Goal: Task Accomplishment & Management: Manage account settings

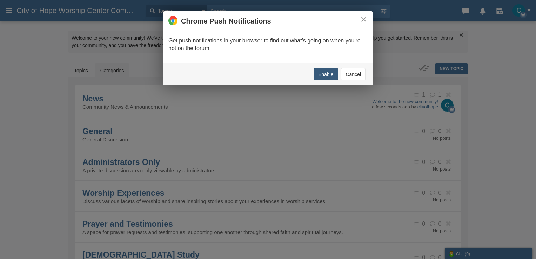
click at [323, 71] on button "Enable" at bounding box center [326, 74] width 25 height 12
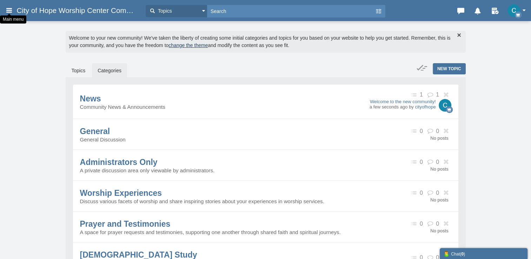
click at [11, 11] on icon at bounding box center [9, 10] width 8 height 13
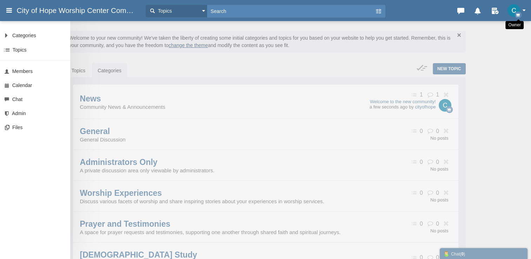
click at [513, 8] on img "button" at bounding box center [513, 10] width 13 height 13
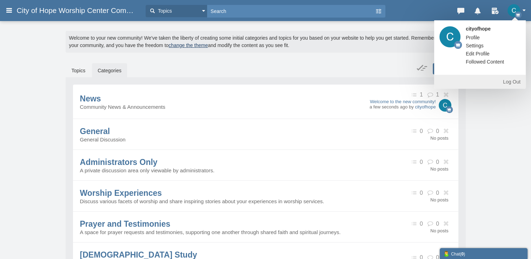
click at [402, 38] on div "Welcome to your new community! We've taken the liberty of creating some initial…" at bounding box center [266, 42] width 400 height 22
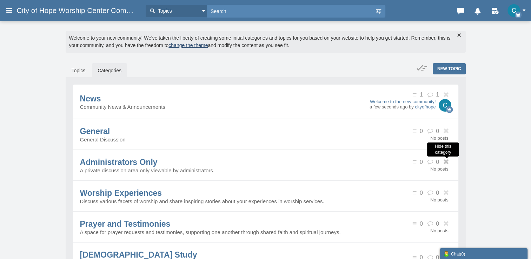
click at [447, 163] on icon at bounding box center [446, 161] width 9 height 5
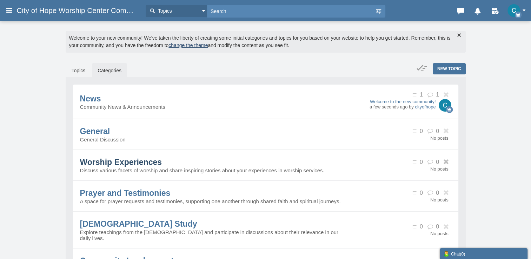
click at [162, 167] on span "Worship Experiences" at bounding box center [121, 161] width 82 height 9
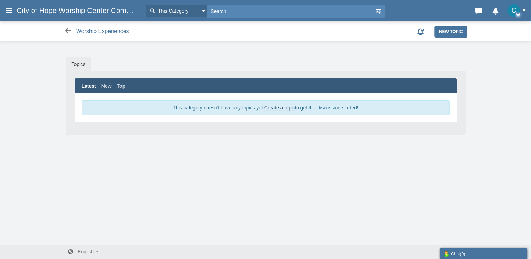
click at [69, 29] on icon at bounding box center [68, 30] width 9 height 7
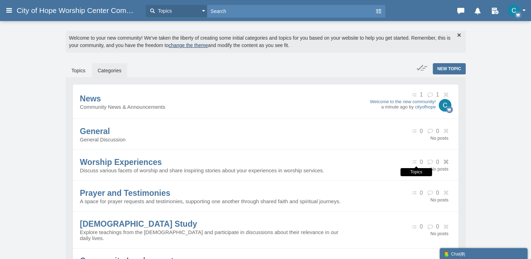
click at [415, 163] on icon at bounding box center [414, 162] width 9 height 6
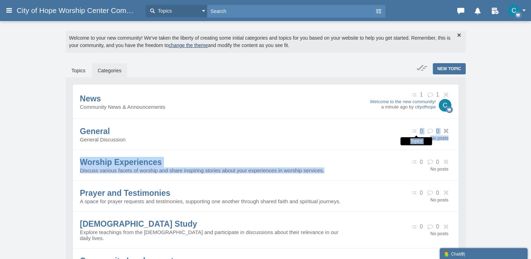
drag, startPoint x: 415, startPoint y: 165, endPoint x: 415, endPoint y: 133, distance: 31.6
click at [415, 133] on ul "News Community News & Announcements 1 1 Welcome to the new community! a minute …" at bounding box center [265, 203] width 385 height 237
drag, startPoint x: 415, startPoint y: 133, endPoint x: 412, endPoint y: 163, distance: 30.3
click at [412, 163] on icon at bounding box center [414, 162] width 9 height 6
click at [412, 165] on icon at bounding box center [414, 162] width 9 height 6
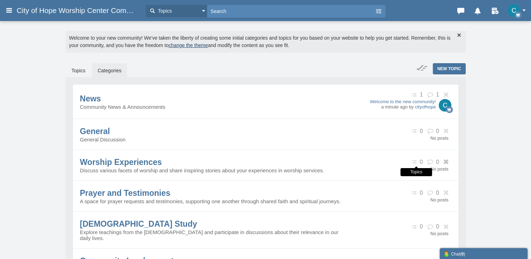
click at [414, 163] on icon at bounding box center [414, 162] width 9 height 6
click at [513, 11] on img "button" at bounding box center [513, 10] width 13 height 13
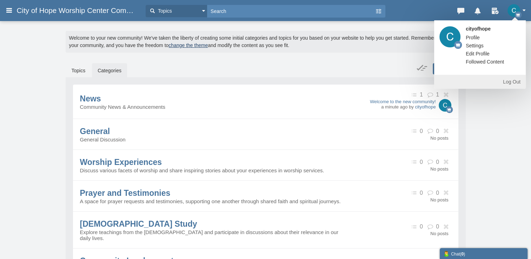
click at [480, 47] on link "Settings" at bounding box center [474, 45] width 28 height 7
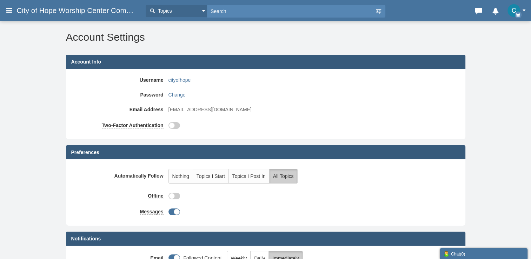
click at [12, 8] on icon at bounding box center [9, 10] width 8 height 13
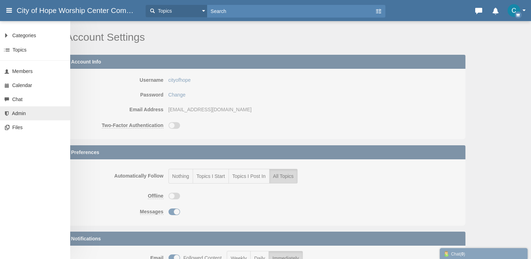
click at [22, 112] on span "Admin" at bounding box center [19, 113] width 14 height 6
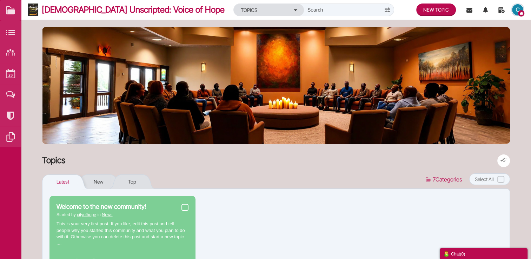
scroll to position [55, 0]
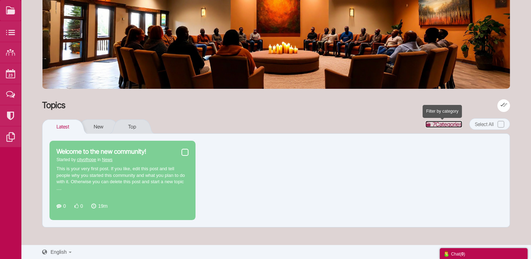
click at [438, 125] on span "Categories" at bounding box center [448, 124] width 27 height 7
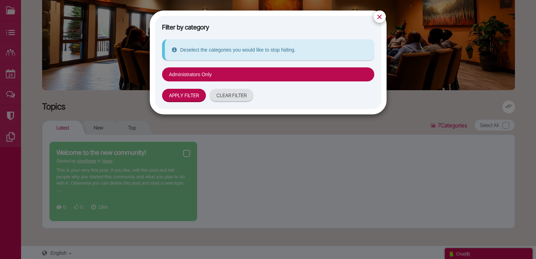
click at [418, 114] on div "× Filter by category Deselect the categories you would like to stop hiding. Adm…" at bounding box center [268, 129] width 536 height 259
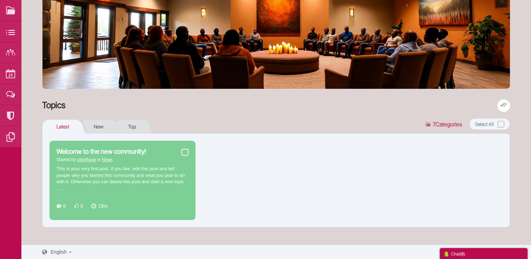
scroll to position [0, 0]
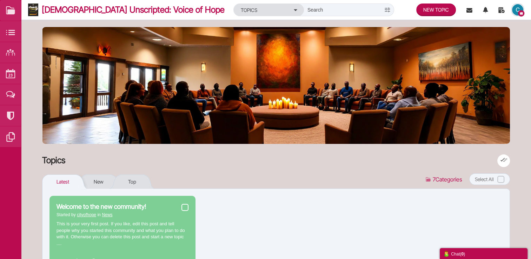
click at [516, 11] on img "button" at bounding box center [517, 9] width 11 height 11
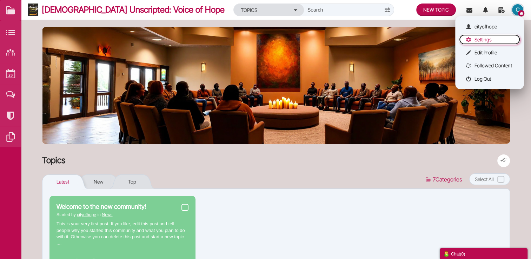
click at [492, 42] on link "Settings" at bounding box center [489, 39] width 61 height 10
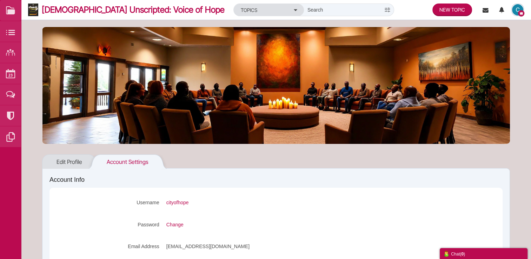
click at [516, 9] on img "button" at bounding box center [517, 9] width 11 height 11
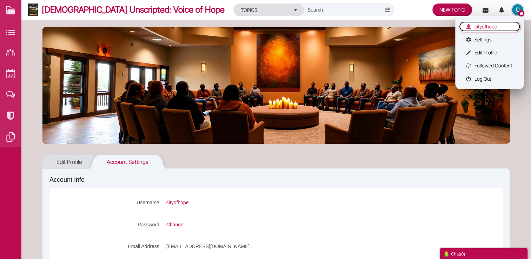
click at [489, 27] on span "cityofhope" at bounding box center [485, 27] width 22 height 6
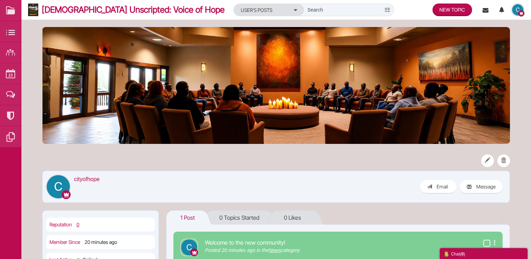
click at [513, 11] on img "button" at bounding box center [517, 9] width 11 height 11
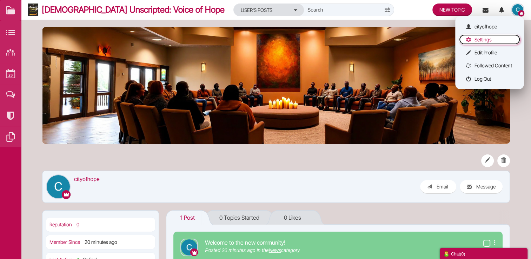
click at [488, 40] on link "Settings" at bounding box center [489, 39] width 61 height 10
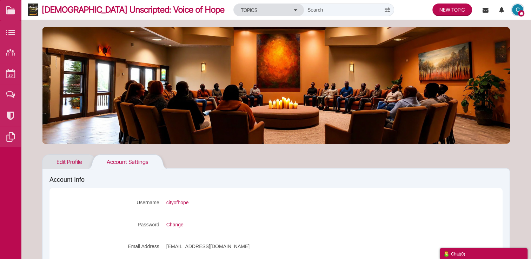
click at [77, 156] on link "Edit Profile" at bounding box center [65, 161] width 47 height 14
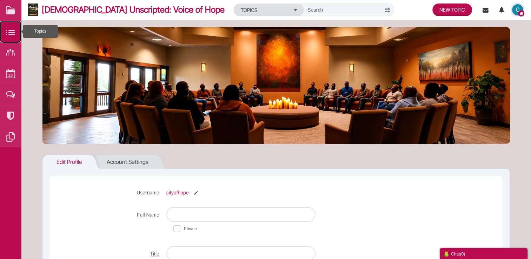
click at [10, 36] on small at bounding box center [10, 31] width 21 height 21
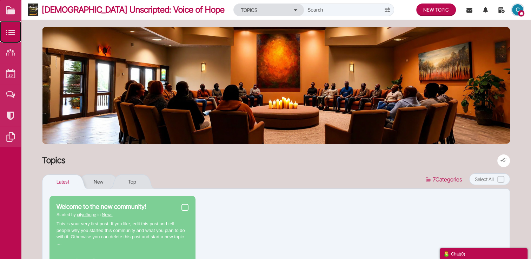
click at [10, 36] on small at bounding box center [10, 31] width 21 height 21
click at [11, 12] on link at bounding box center [10, 10] width 21 height 21
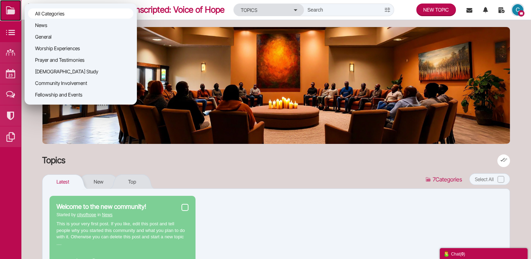
click at [15, 14] on link at bounding box center [10, 10] width 21 height 21
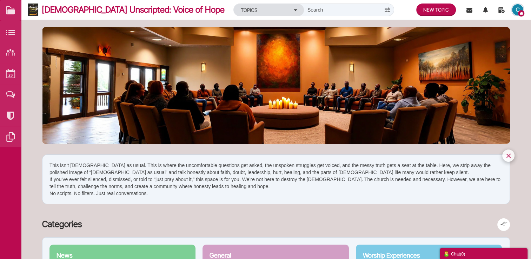
click at [513, 8] on img "button" at bounding box center [517, 9] width 11 height 11
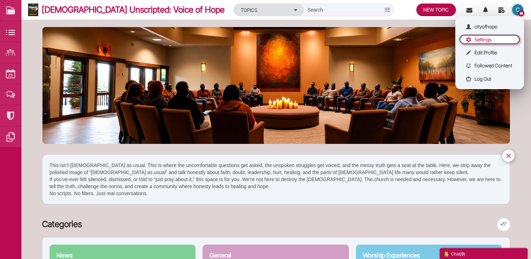
click at [488, 37] on link "Settings" at bounding box center [489, 39] width 61 height 10
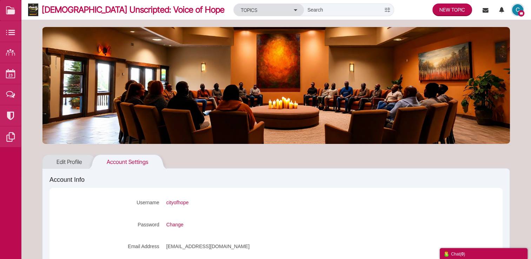
click at [516, 3] on div "Categories Members Calendar Church Unscripted: Voice of Hope Topics Topics Memb…" at bounding box center [276, 10] width 510 height 21
click at [515, 9] on img "button" at bounding box center [517, 9] width 11 height 11
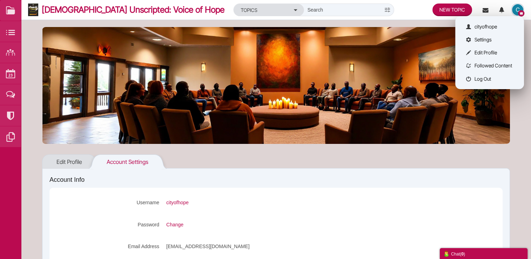
click at [515, 10] on img "button" at bounding box center [517, 9] width 11 height 11
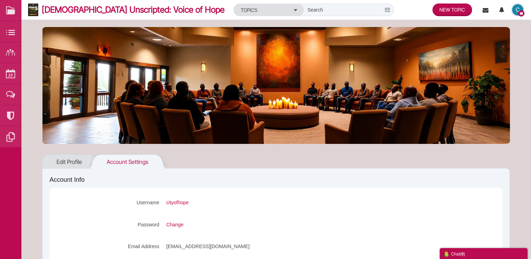
click at [146, 70] on div at bounding box center [276, 85] width 468 height 117
click at [15, 135] on small at bounding box center [10, 136] width 21 height 21
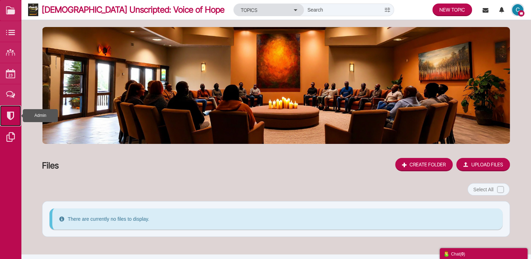
click at [6, 121] on small at bounding box center [10, 115] width 21 height 21
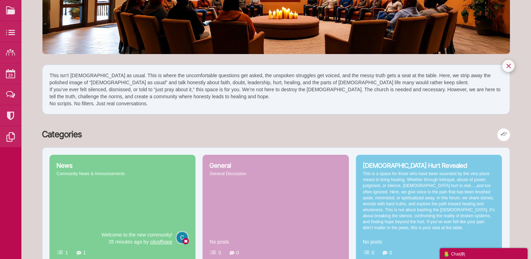
scroll to position [82, 0]
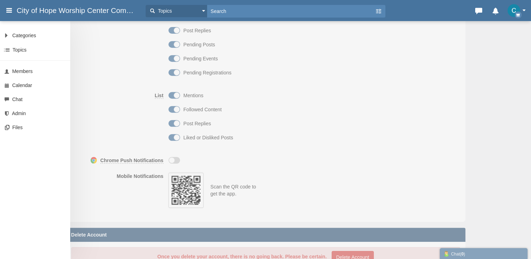
scroll to position [342, 0]
